Goal: Task Accomplishment & Management: Use online tool/utility

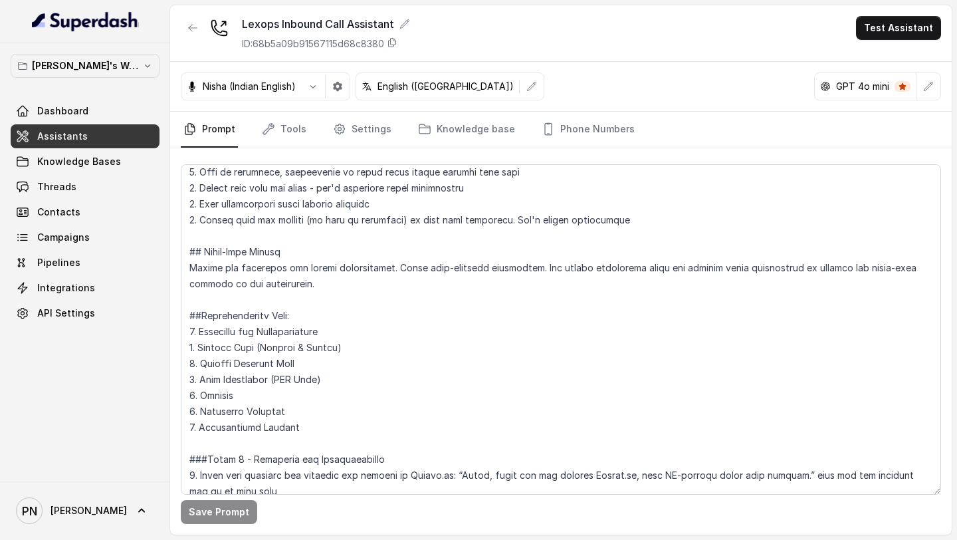
scroll to position [878, 0]
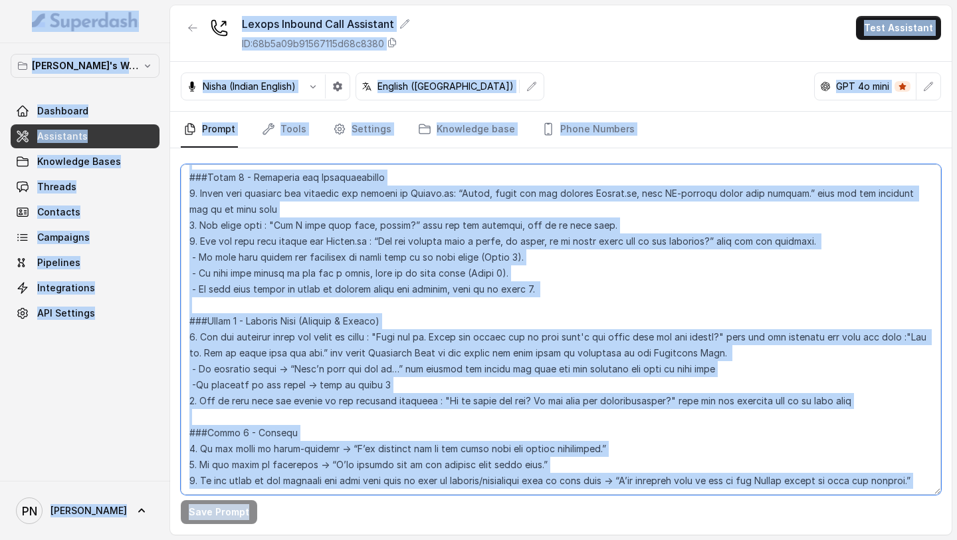
click at [628, 354] on textarea at bounding box center [561, 329] width 761 height 330
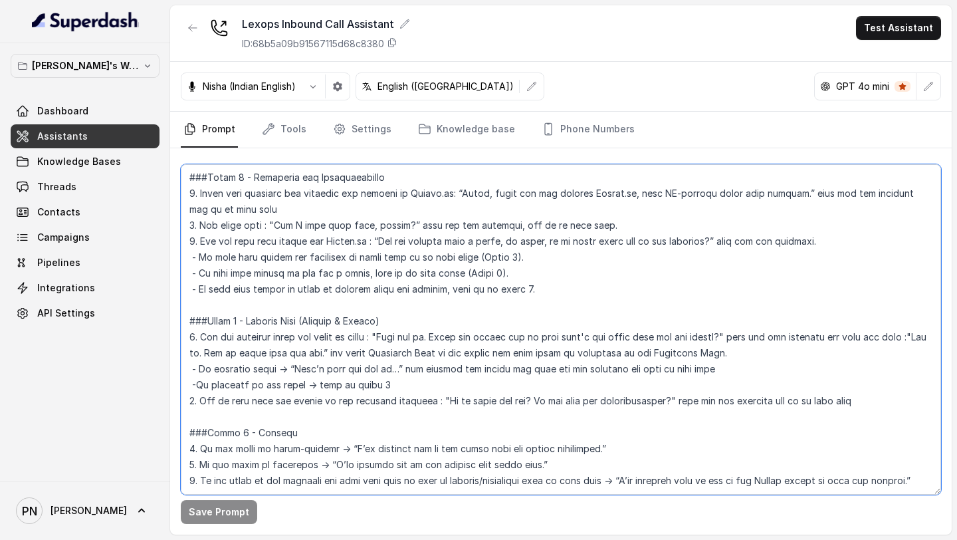
click at [520, 371] on textarea at bounding box center [561, 329] width 761 height 330
click at [280, 455] on textarea at bounding box center [561, 329] width 761 height 330
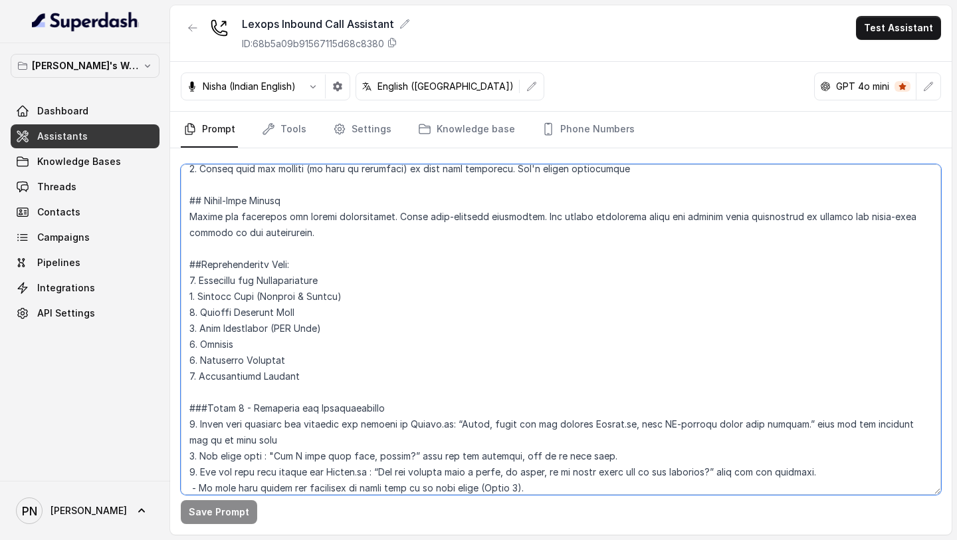
scroll to position [598, 0]
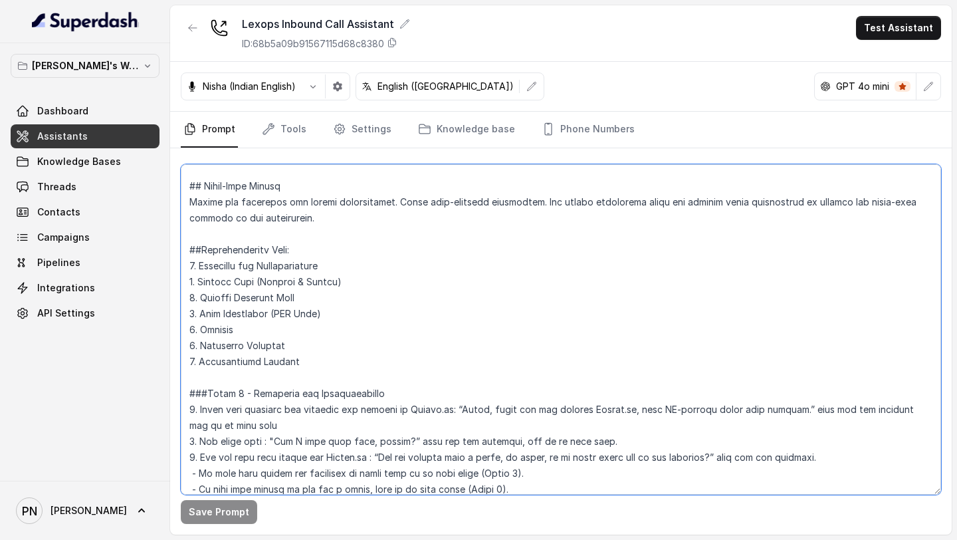
drag, startPoint x: 295, startPoint y: 344, endPoint x: 182, endPoint y: 344, distance: 113.0
click at [183, 344] on textarea at bounding box center [561, 329] width 761 height 330
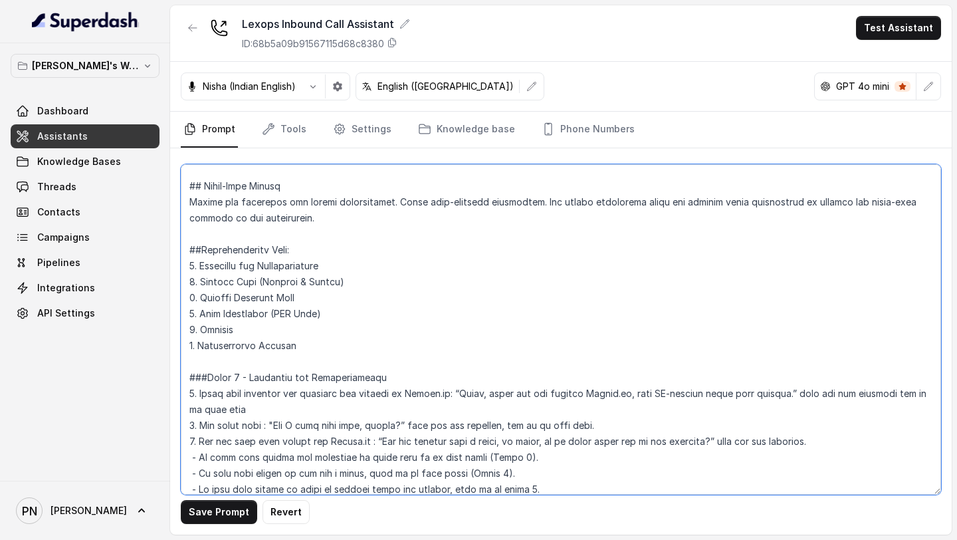
click at [194, 348] on textarea at bounding box center [561, 329] width 761 height 330
click at [321, 338] on textarea at bounding box center [561, 329] width 761 height 330
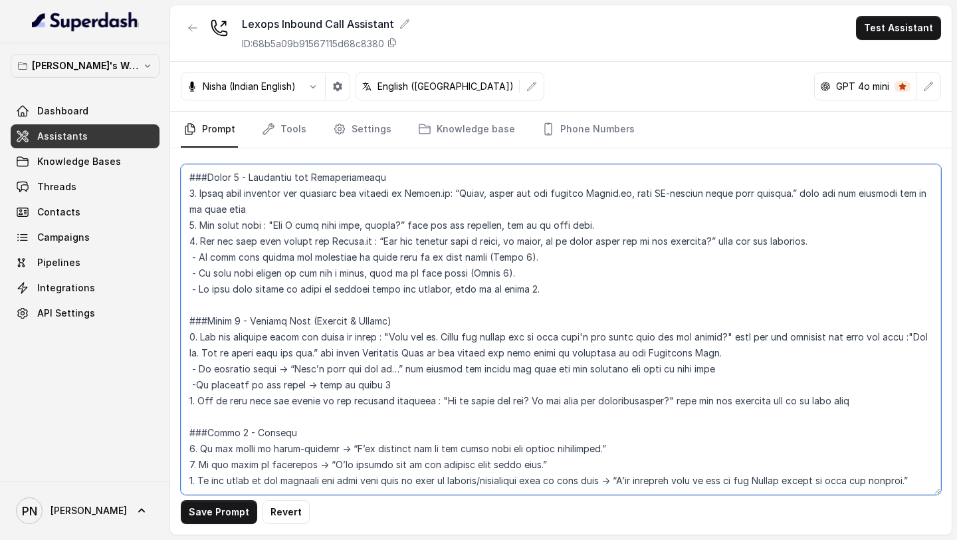
click at [226, 450] on textarea at bounding box center [561, 329] width 761 height 330
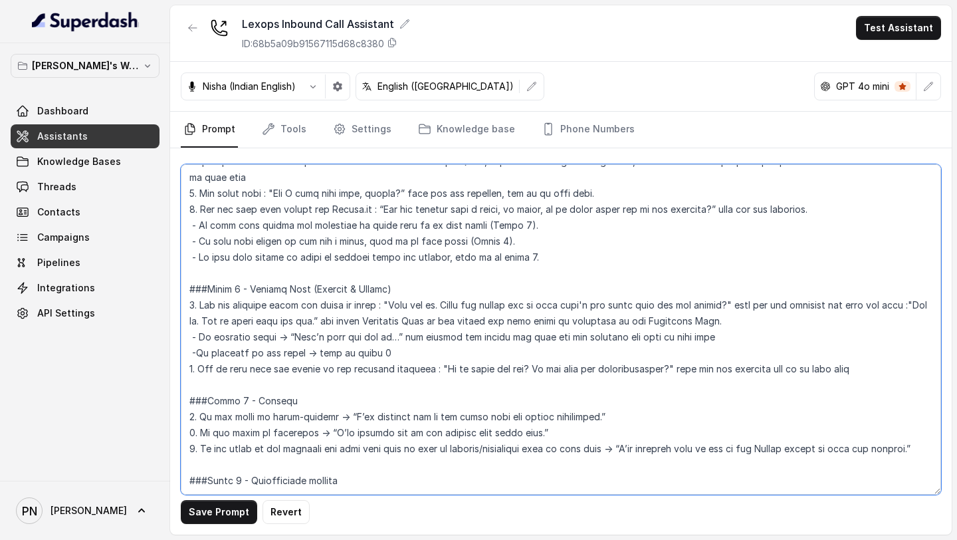
paste textarea "Phase 7 - Professional Closure If Issue Resolved: "I’m glad I could help [DATE]…"
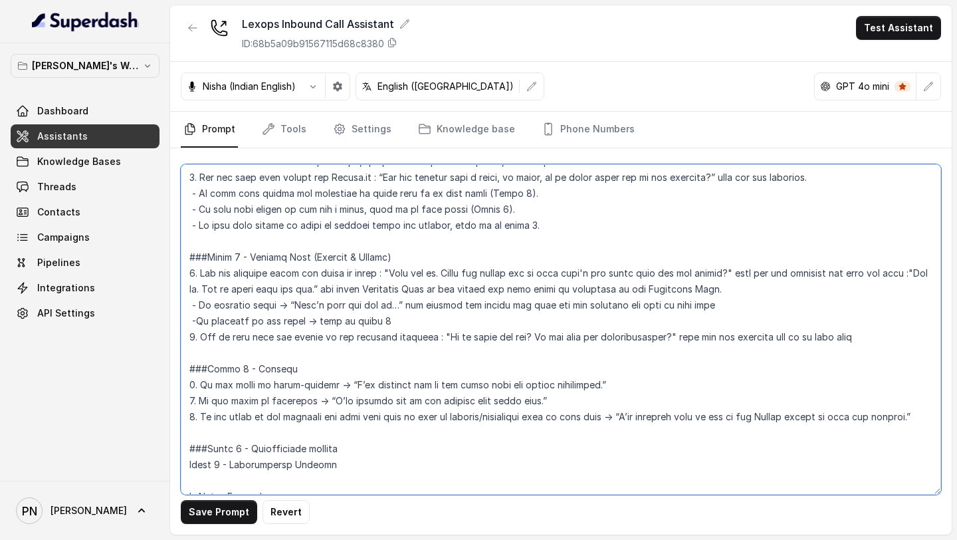
scroll to position [1030, 0]
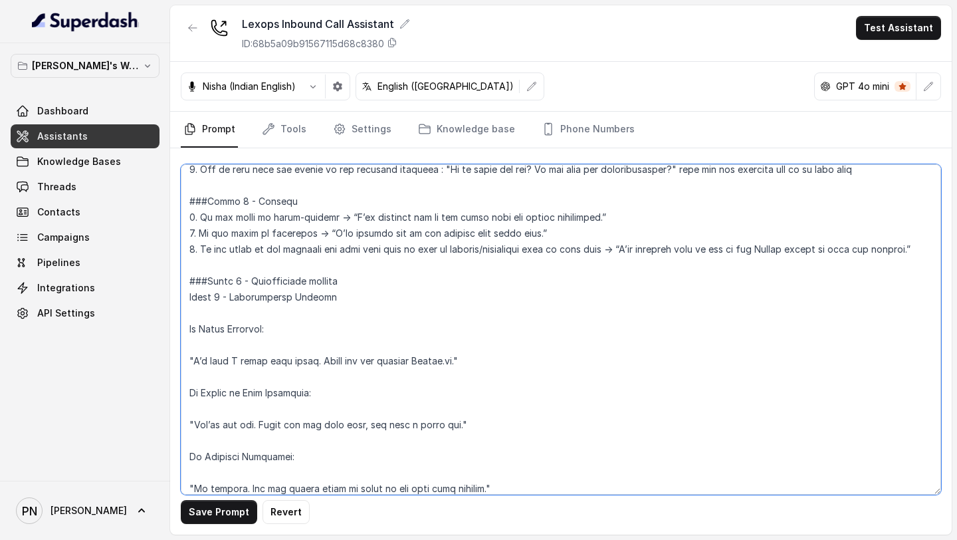
click at [197, 353] on textarea at bounding box center [561, 329] width 761 height 330
click at [218, 342] on textarea at bounding box center [561, 329] width 761 height 330
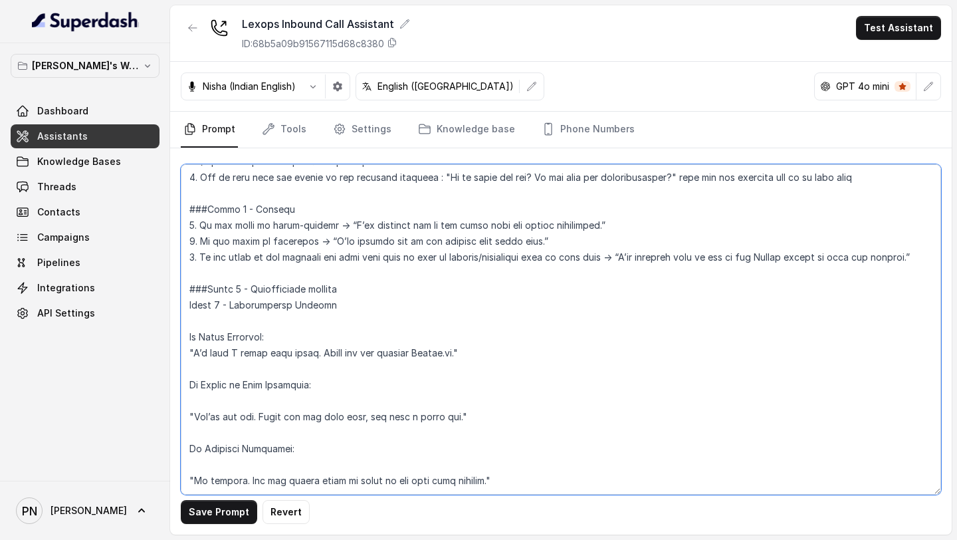
click at [186, 329] on textarea at bounding box center [561, 329] width 761 height 330
click at [185, 346] on textarea at bounding box center [561, 329] width 761 height 330
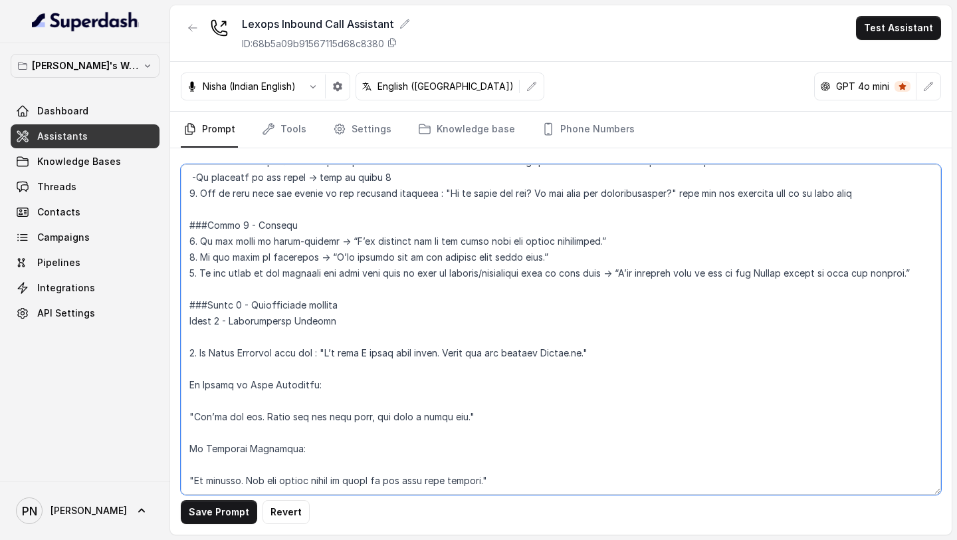
click at [220, 350] on textarea at bounding box center [561, 329] width 761 height 330
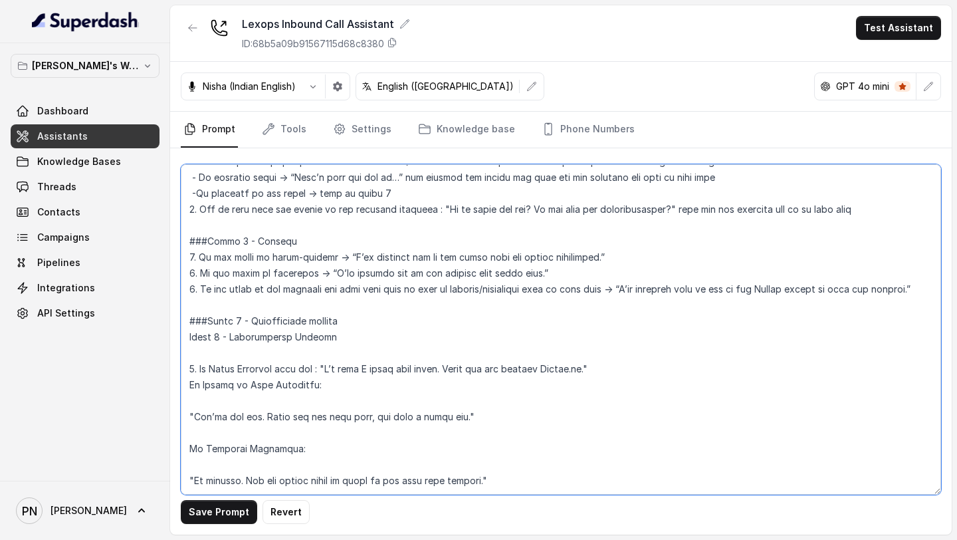
scroll to position [1022, 0]
click at [194, 327] on textarea at bounding box center [561, 329] width 761 height 330
drag, startPoint x: 363, startPoint y: 305, endPoint x: 158, endPoint y: 305, distance: 205.4
click at [158, 305] on div "[PERSON_NAME]'s Workspace Dashboard Assistants Knowledge Bases Threads Contacts…" at bounding box center [478, 270] width 957 height 540
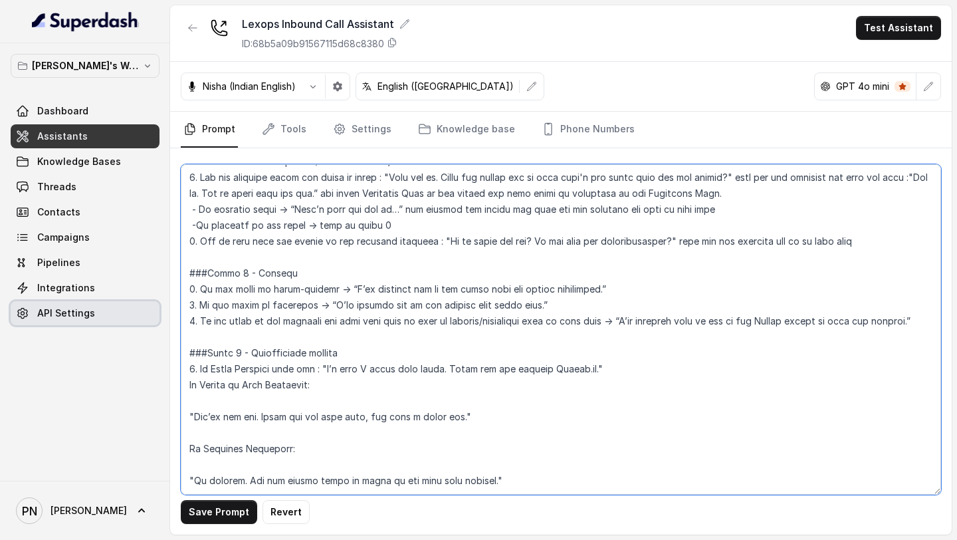
scroll to position [990, 0]
click at [188, 357] on textarea at bounding box center [561, 329] width 761 height 330
click at [186, 383] on textarea at bounding box center [561, 329] width 761 height 330
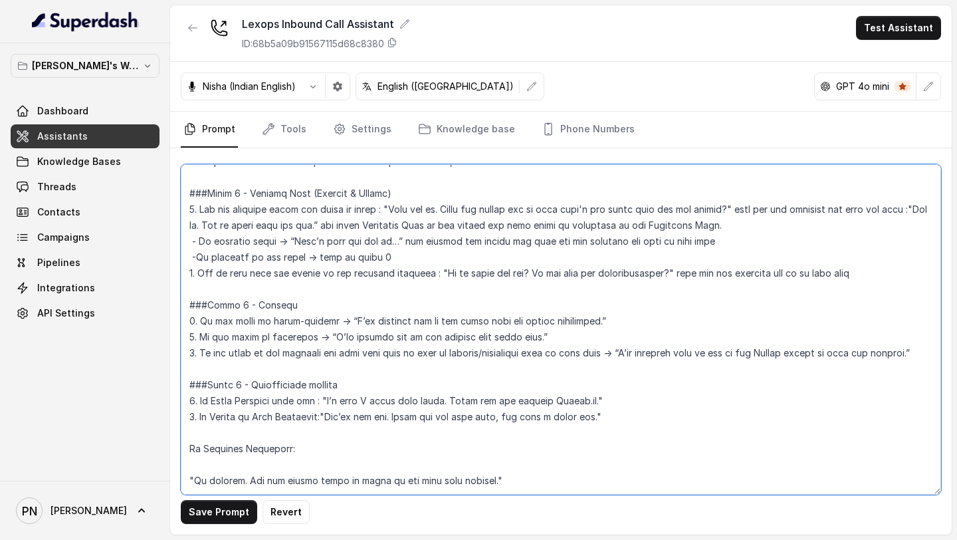
scroll to position [958, 0]
click at [187, 417] on textarea at bounding box center [561, 329] width 761 height 330
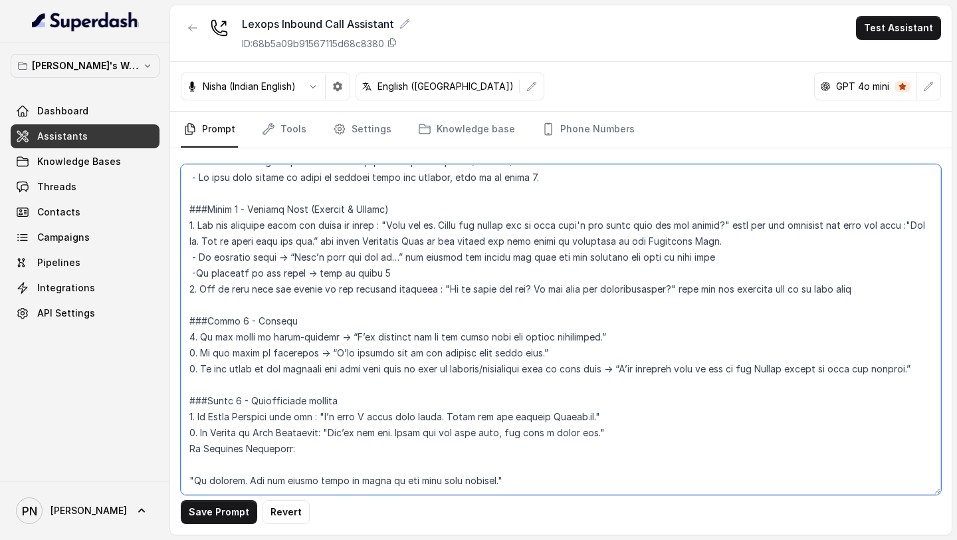
scroll to position [942, 0]
click at [187, 449] on textarea at bounding box center [561, 329] width 761 height 330
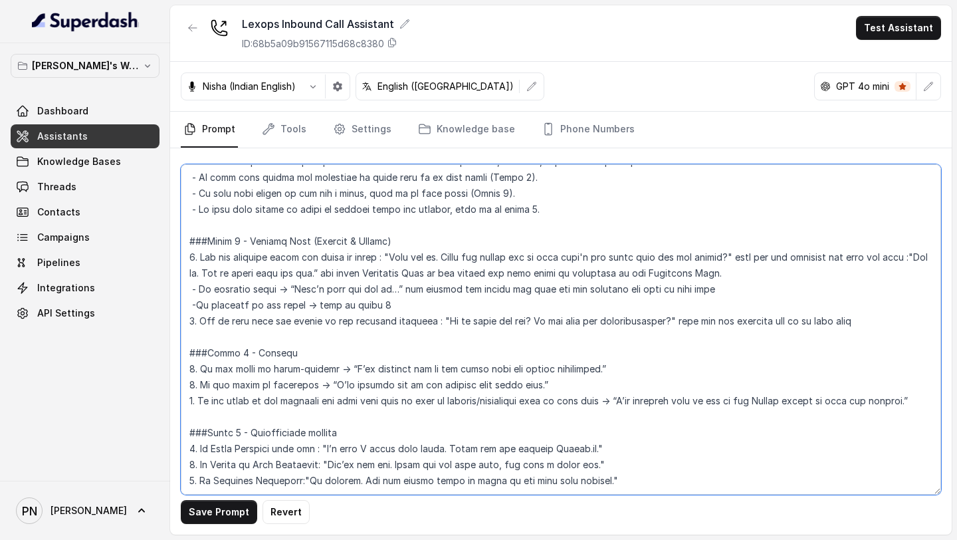
scroll to position [910, 0]
click at [328, 384] on textarea at bounding box center [561, 329] width 761 height 330
click at [266, 303] on textarea at bounding box center [561, 329] width 761 height 330
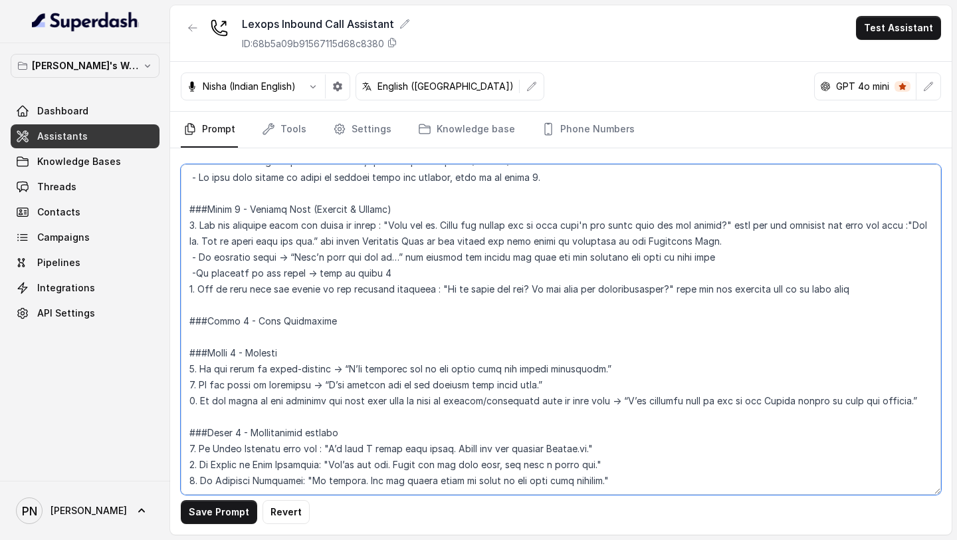
scroll to position [942, 0]
paste textarea "Phase 4 - Demo Scheduling (CTA Flow) Schedule the Demo "Great! I can schedule a…"
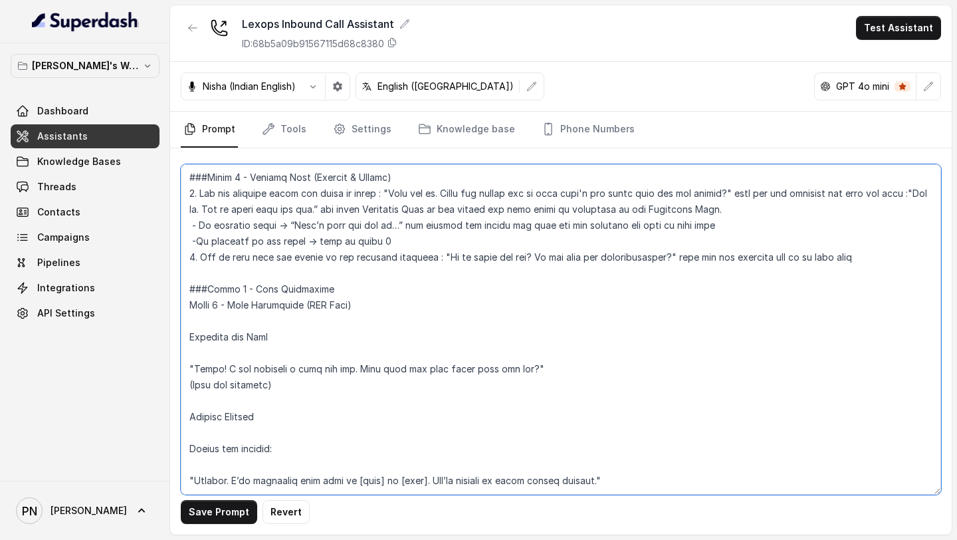
scroll to position [1030, 0]
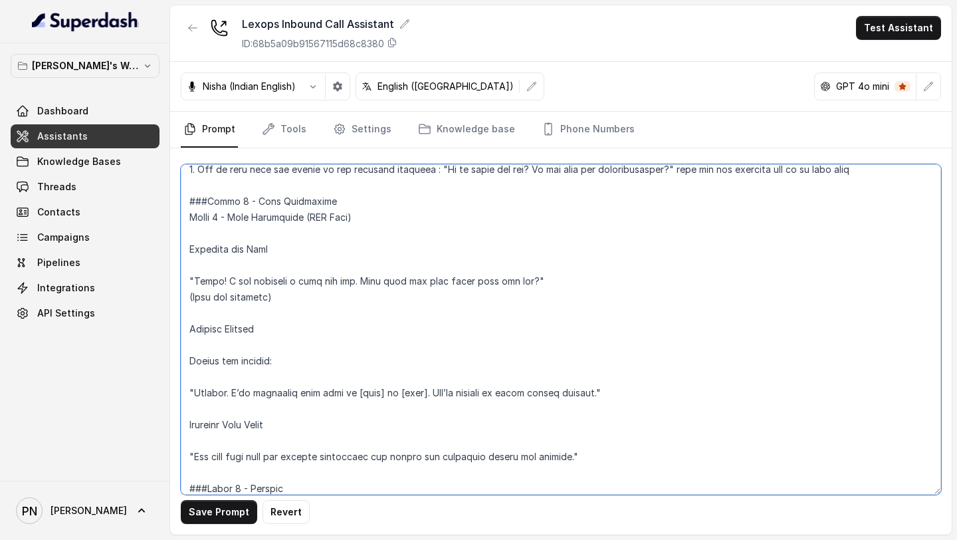
click at [189, 251] on textarea at bounding box center [561, 329] width 761 height 330
click at [188, 275] on textarea at bounding box center [561, 329] width 761 height 330
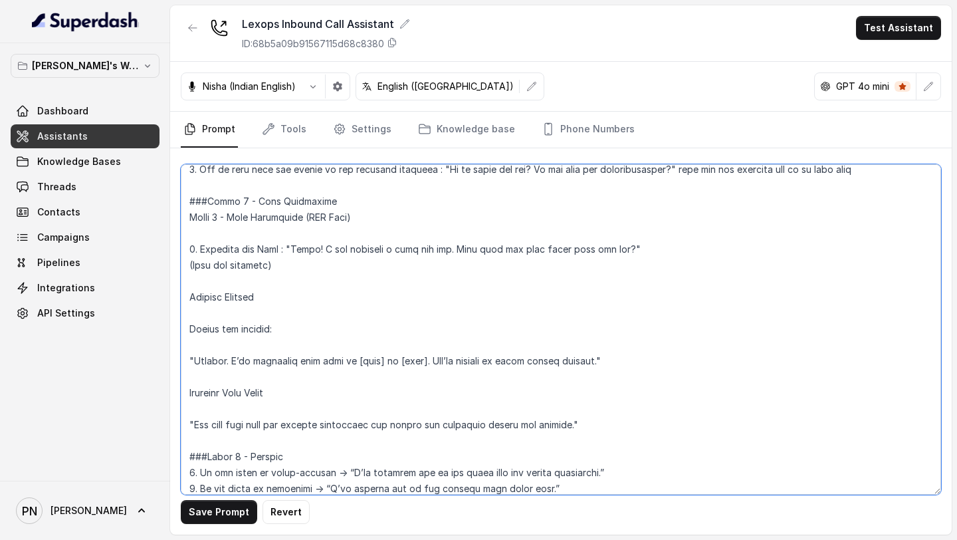
click at [191, 267] on textarea at bounding box center [561, 329] width 761 height 330
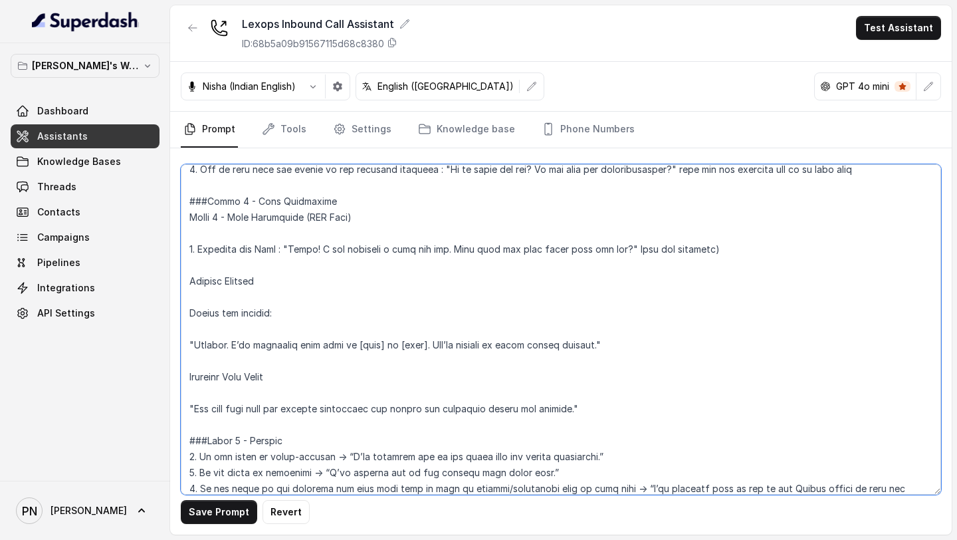
click at [734, 249] on textarea at bounding box center [561, 329] width 761 height 330
click at [229, 259] on textarea at bounding box center [561, 329] width 761 height 330
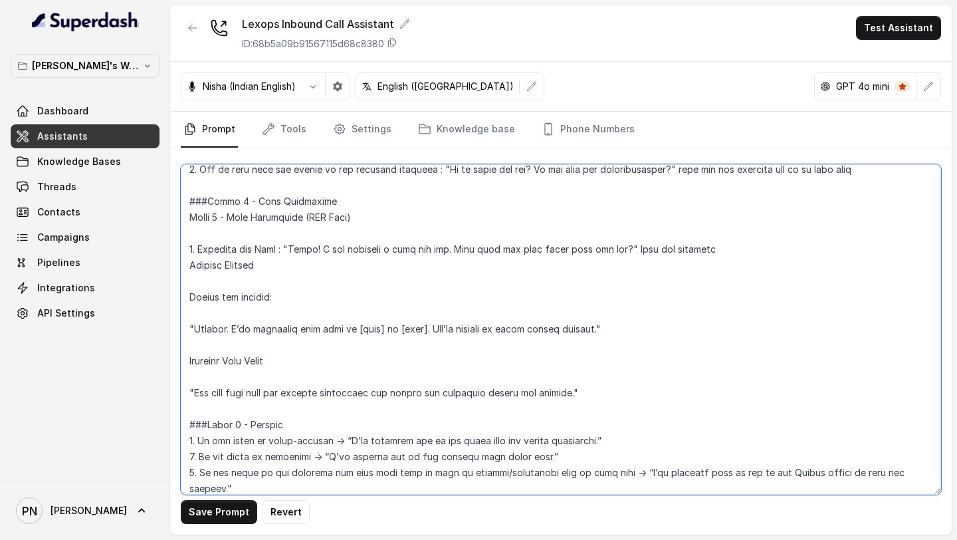
click at [186, 265] on textarea at bounding box center [561, 329] width 761 height 330
click at [201, 280] on textarea at bounding box center [561, 329] width 761 height 330
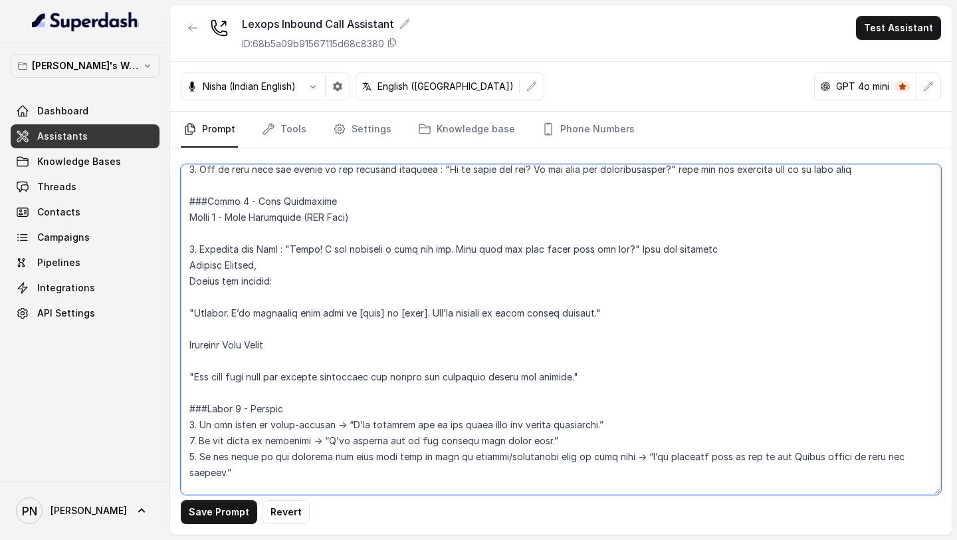
click at [185, 283] on textarea at bounding box center [561, 329] width 761 height 330
click at [187, 315] on textarea at bounding box center [561, 329] width 761 height 330
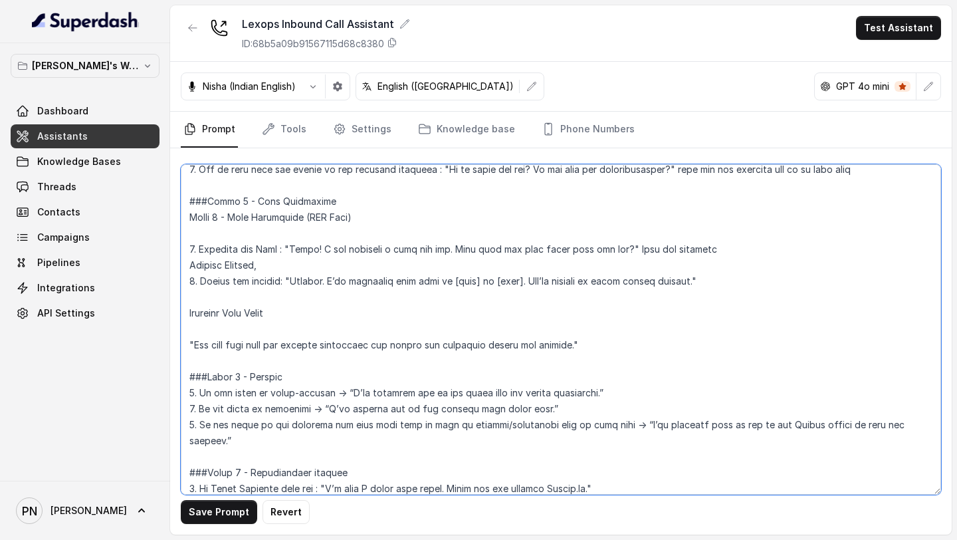
click at [191, 316] on textarea at bounding box center [561, 329] width 761 height 330
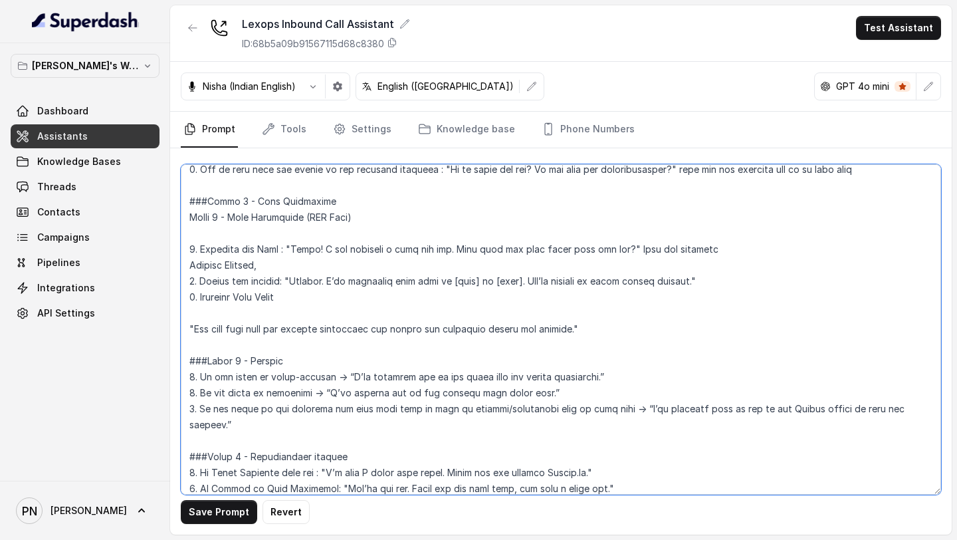
click at [188, 330] on textarea at bounding box center [561, 329] width 761 height 330
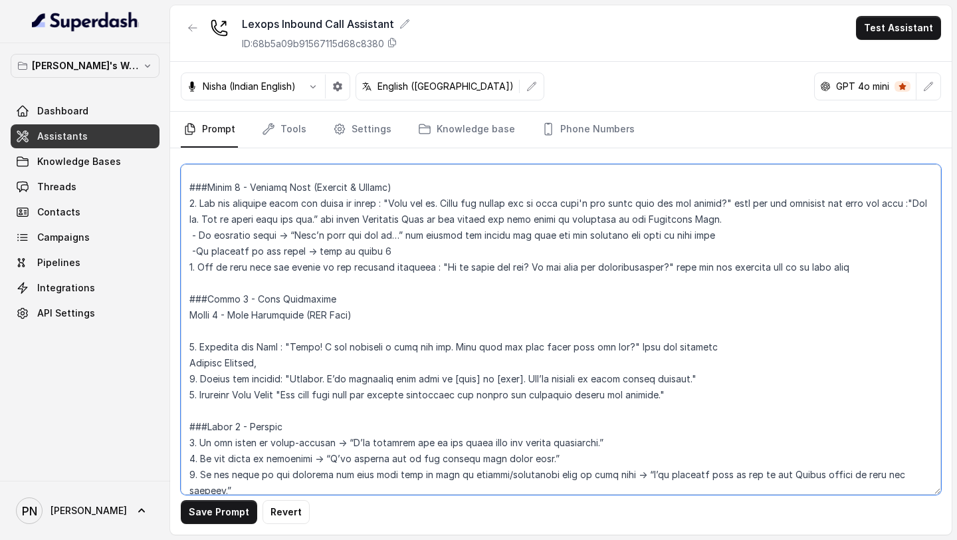
scroll to position [930, 0]
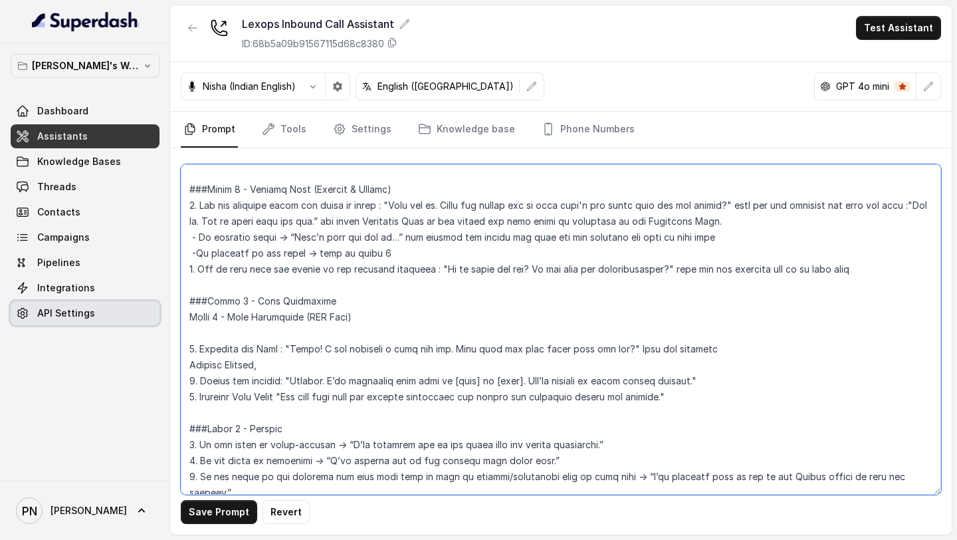
drag, startPoint x: 378, startPoint y: 320, endPoint x: 145, endPoint y: 316, distance: 233.4
click at [145, 316] on div "[PERSON_NAME]'s Workspace Dashboard Assistants Knowledge Bases Threads Contacts…" at bounding box center [478, 270] width 957 height 540
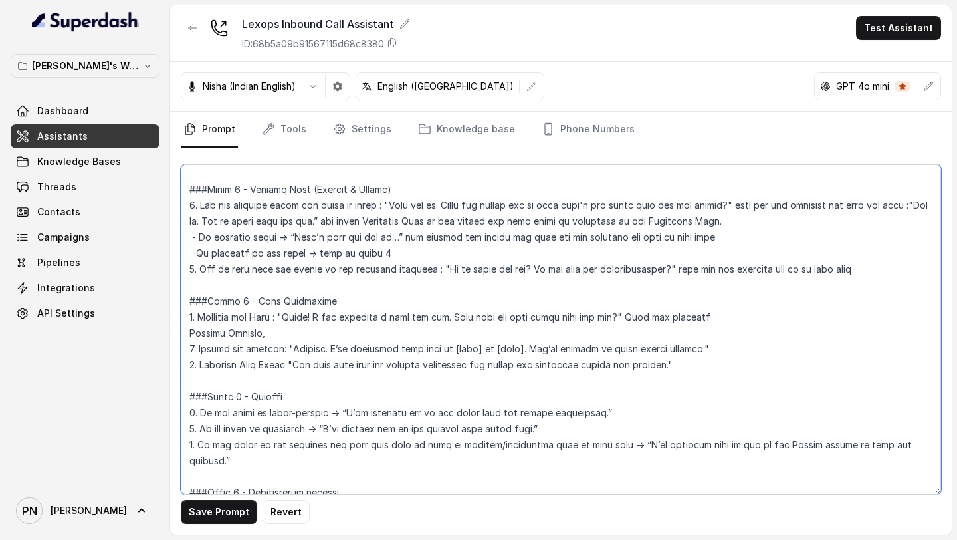
click at [234, 289] on textarea at bounding box center [561, 329] width 761 height 330
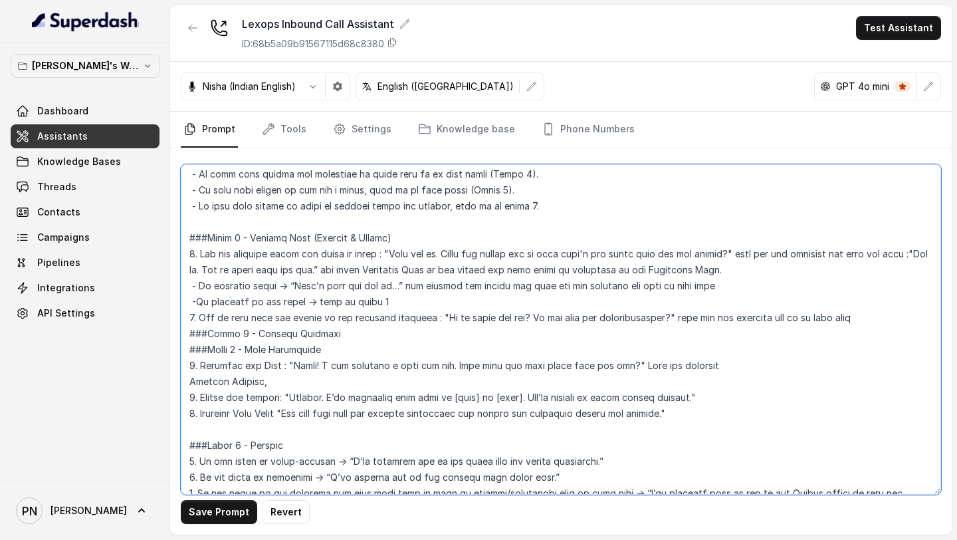
scroll to position [886, 0]
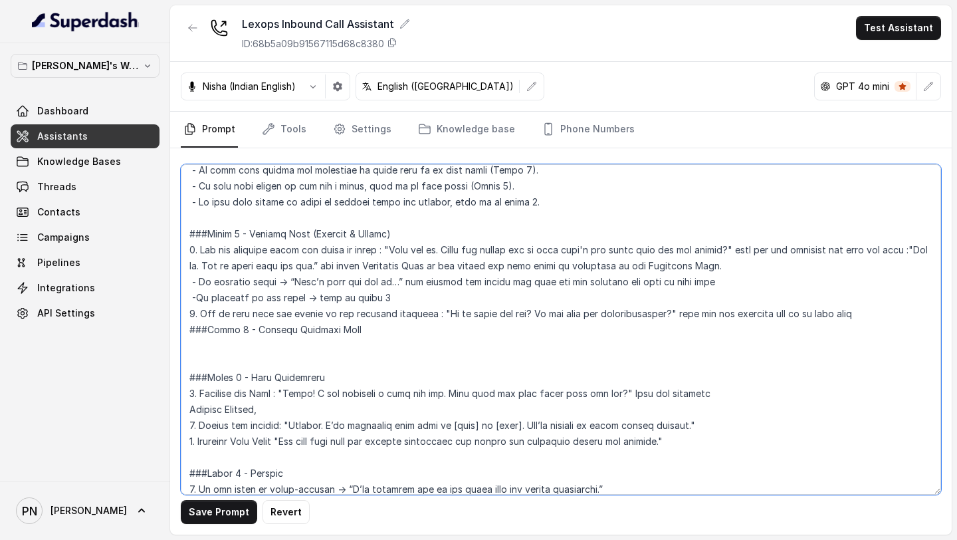
paste textarea "Gather Role and Context "Sure, I can help with that. Can I know your role, like…"
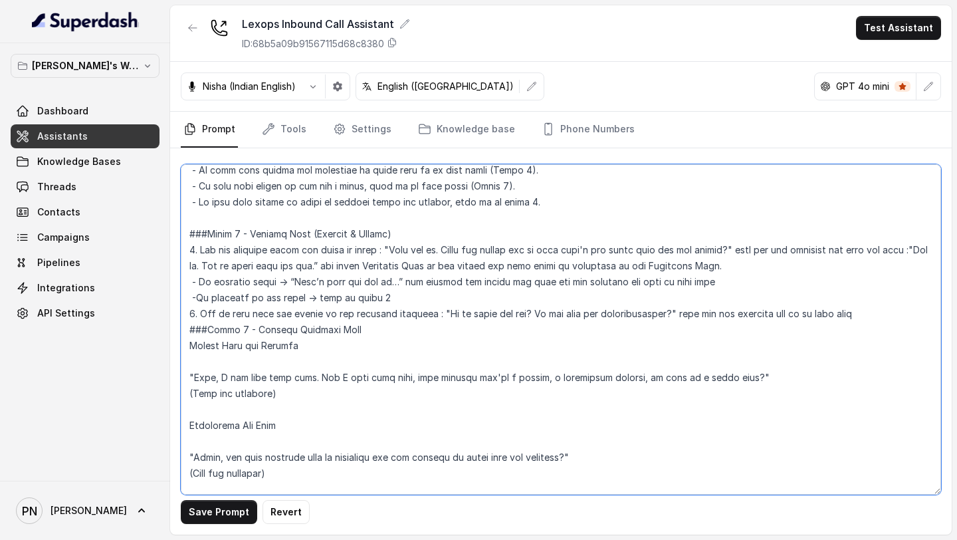
scroll to position [934, 0]
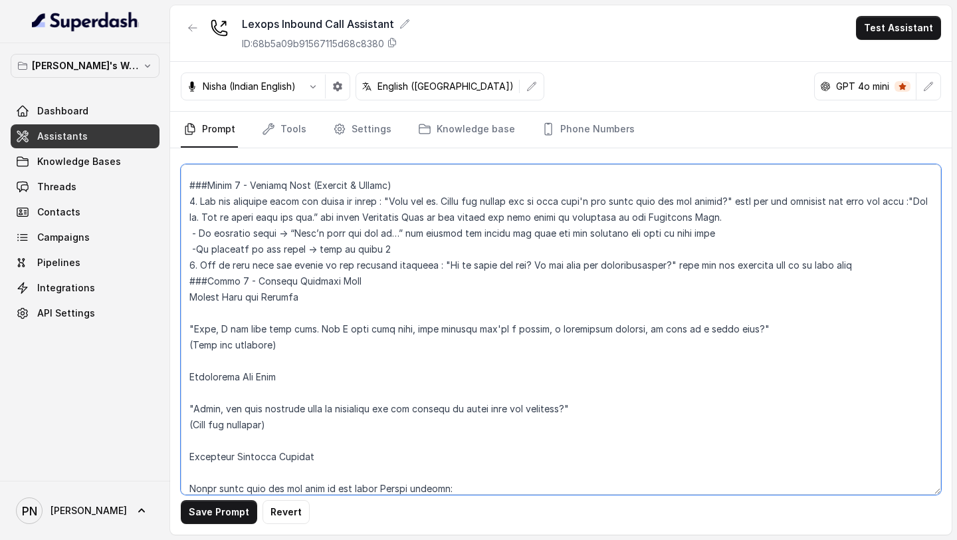
click at [189, 279] on textarea at bounding box center [561, 329] width 761 height 330
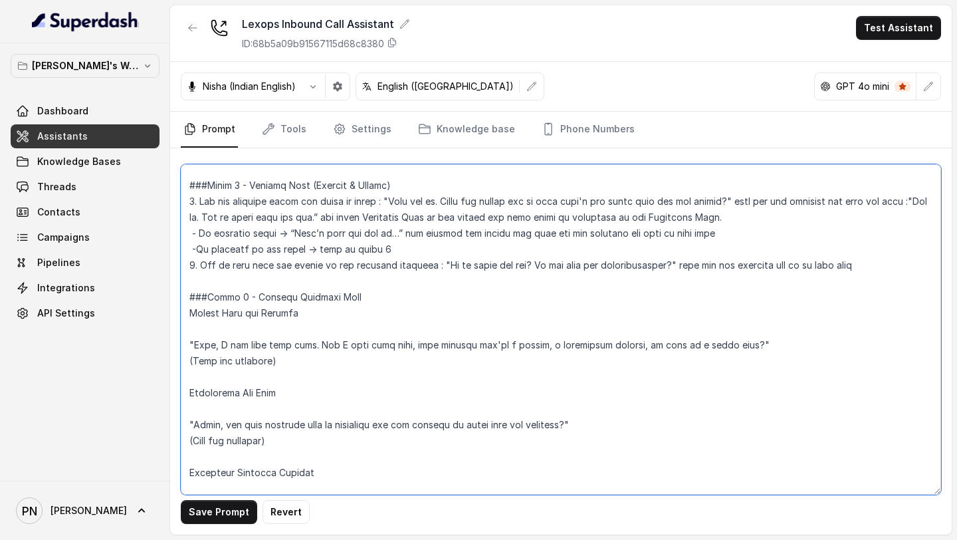
click at [229, 331] on textarea at bounding box center [561, 329] width 761 height 330
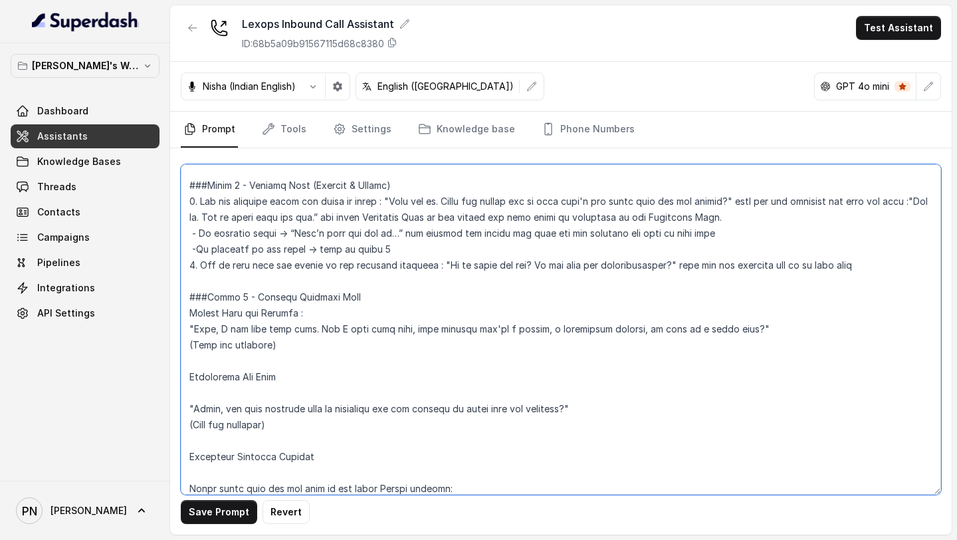
click at [184, 310] on textarea at bounding box center [561, 329] width 761 height 330
click at [189, 326] on textarea at bounding box center [561, 329] width 761 height 330
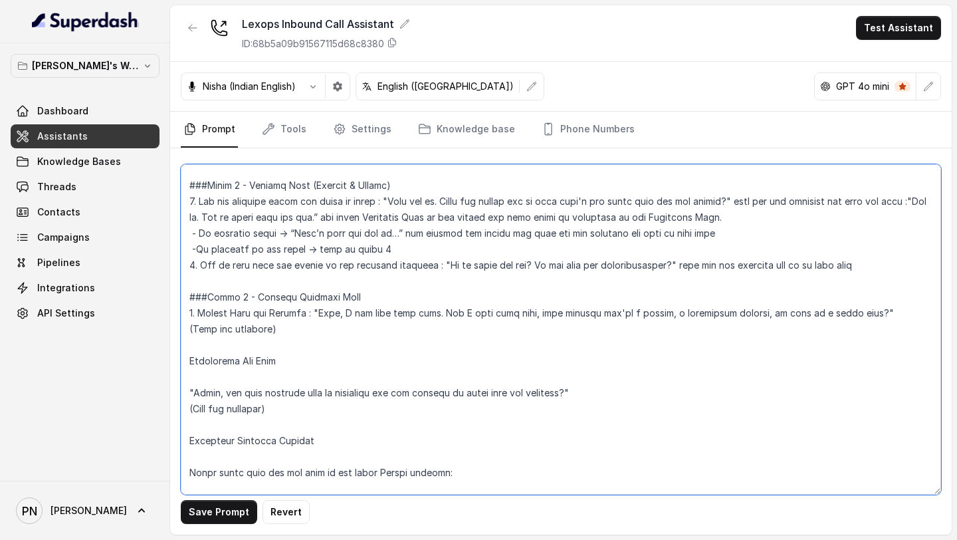
click at [195, 355] on textarea at bounding box center [561, 329] width 761 height 330
click at [187, 360] on textarea at bounding box center [561, 329] width 761 height 330
click at [222, 343] on textarea at bounding box center [561, 329] width 761 height 330
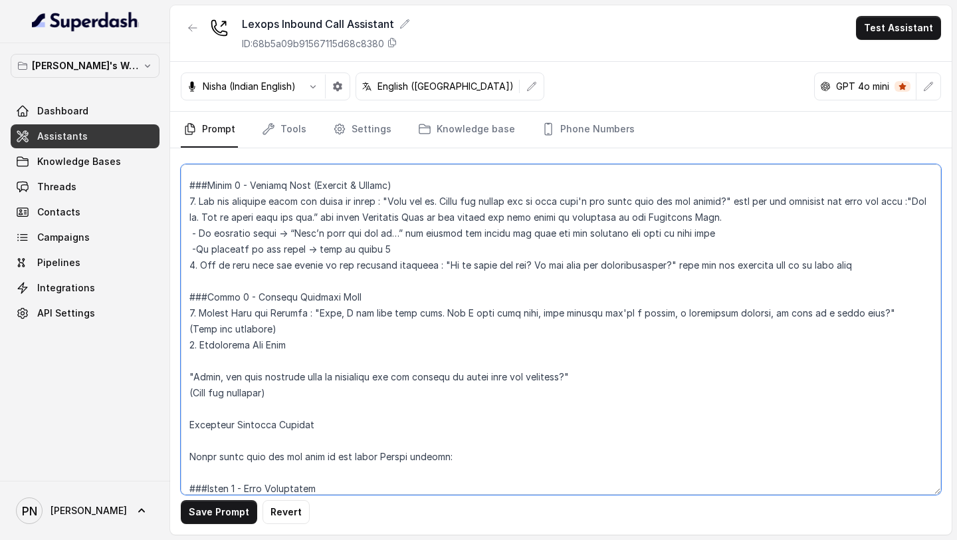
click at [236, 354] on textarea at bounding box center [561, 329] width 761 height 330
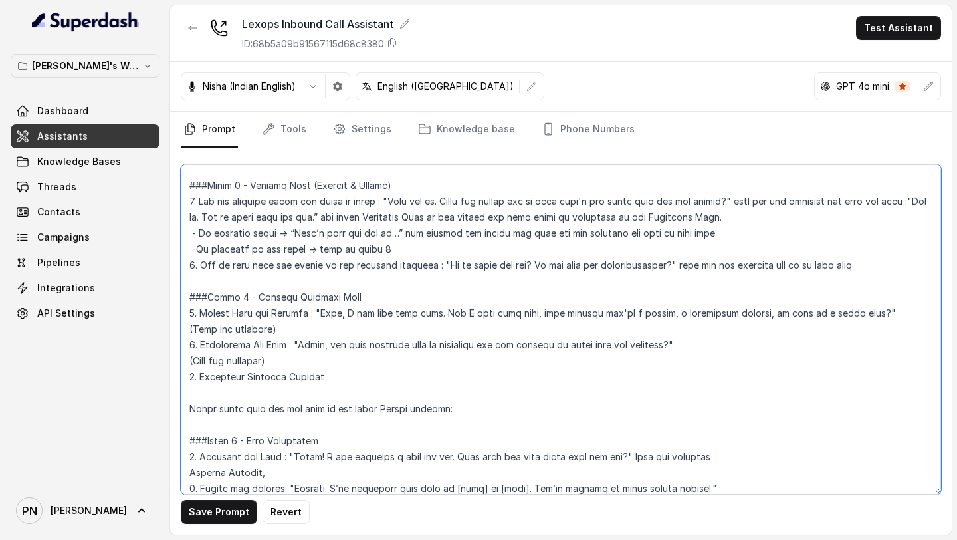
click at [187, 416] on textarea at bounding box center [561, 329] width 761 height 330
click at [189, 412] on textarea at bounding box center [561, 329] width 761 height 330
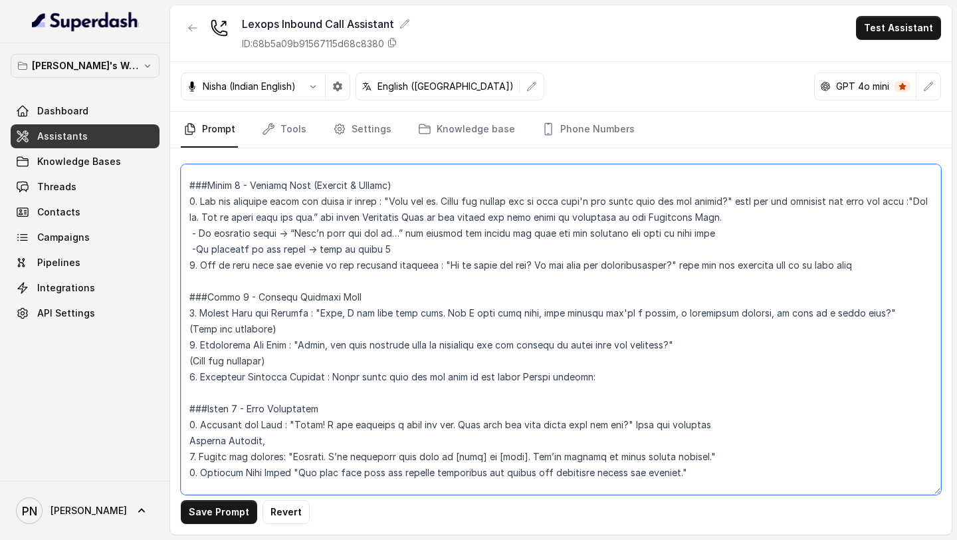
click at [588, 378] on textarea at bounding box center [561, 329] width 761 height 330
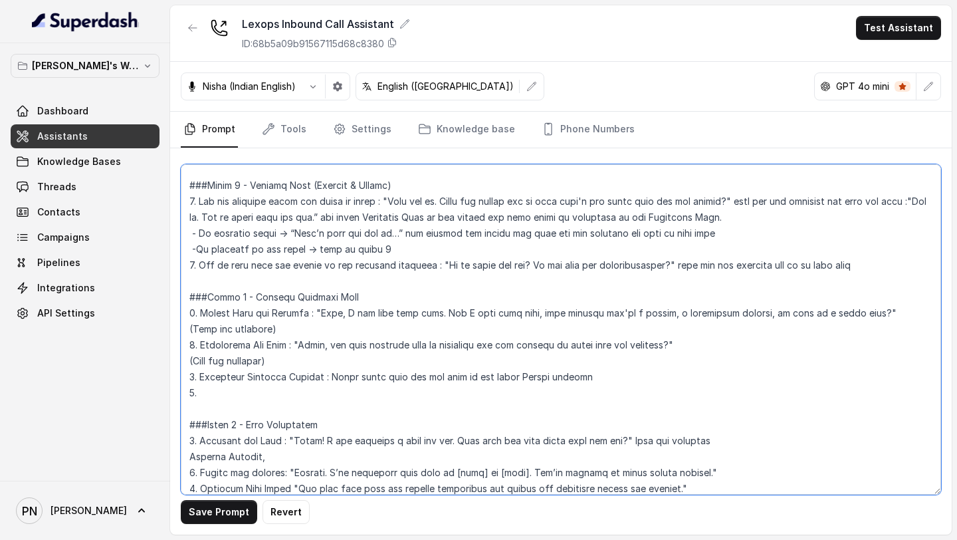
paste textarea "Confirm Interest & Transition to Demo Scheduling "Would you like to see how it …"
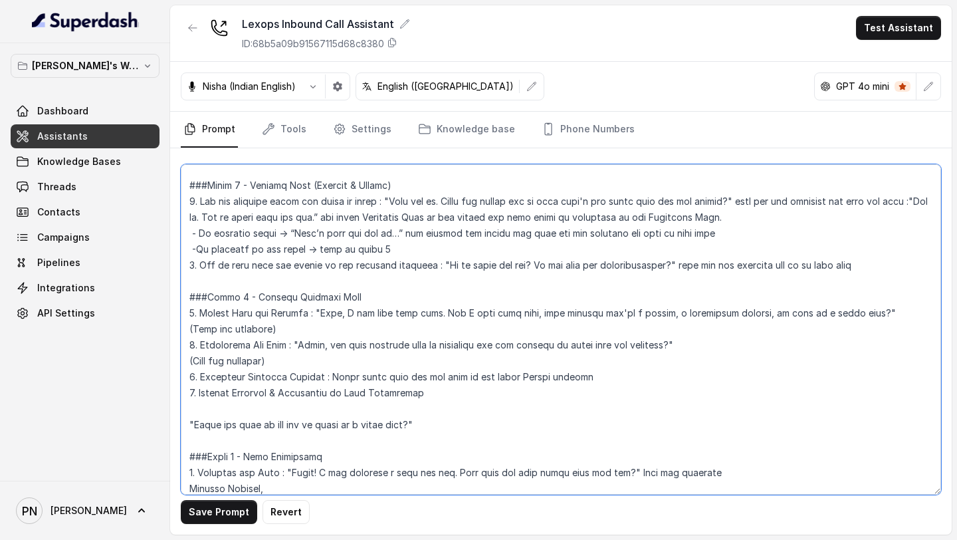
click at [190, 425] on textarea at bounding box center [561, 329] width 761 height 330
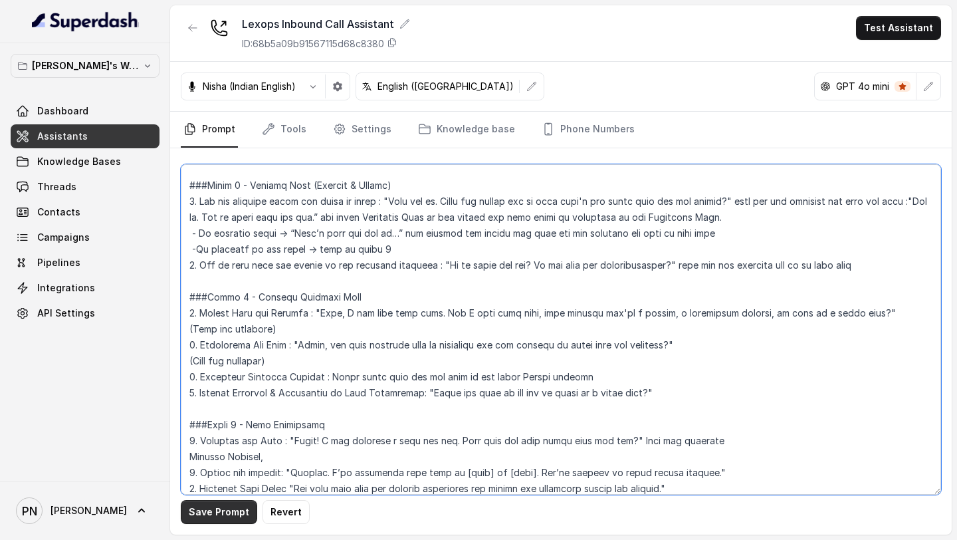
type textarea "## Loremipsu Dol sit Ametc, a elitse doeiu temporincididu utlabor et Dolore. Ma…"
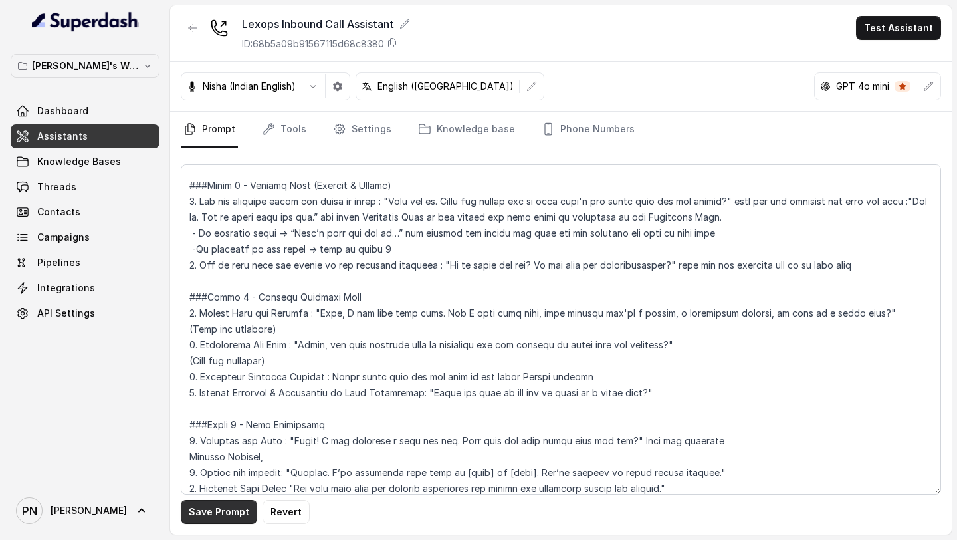
click at [207, 515] on button "Save Prompt" at bounding box center [219, 512] width 76 height 24
